Goal: Task Accomplishment & Management: Use online tool/utility

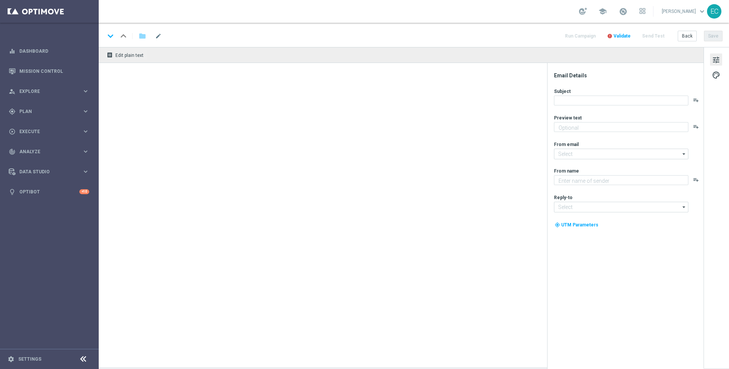
type textarea "Take a trip back in time with Ancient Tumble!"
type textarea "Lottoland"
type input "[EMAIL_ADDRESS][DOMAIN_NAME]"
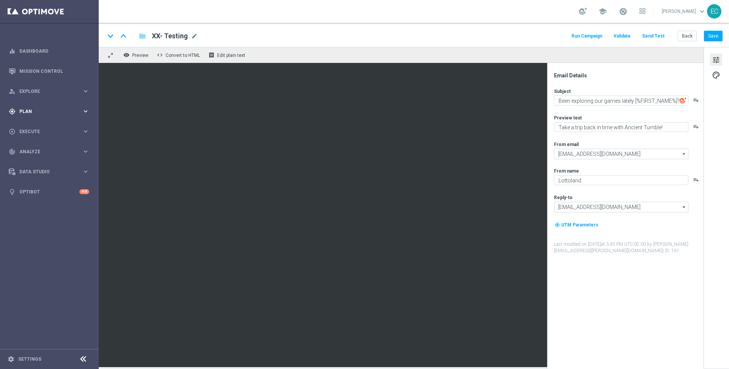
click at [44, 109] on div "gps_fixed Plan" at bounding box center [45, 111] width 73 height 7
click at [62, 192] on div "play_circle_outline Execute keyboard_arrow_right" at bounding box center [49, 200] width 98 height 20
click at [45, 115] on div "gps_fixed Plan keyboard_arrow_right" at bounding box center [49, 111] width 98 height 20
